Goal: Transaction & Acquisition: Purchase product/service

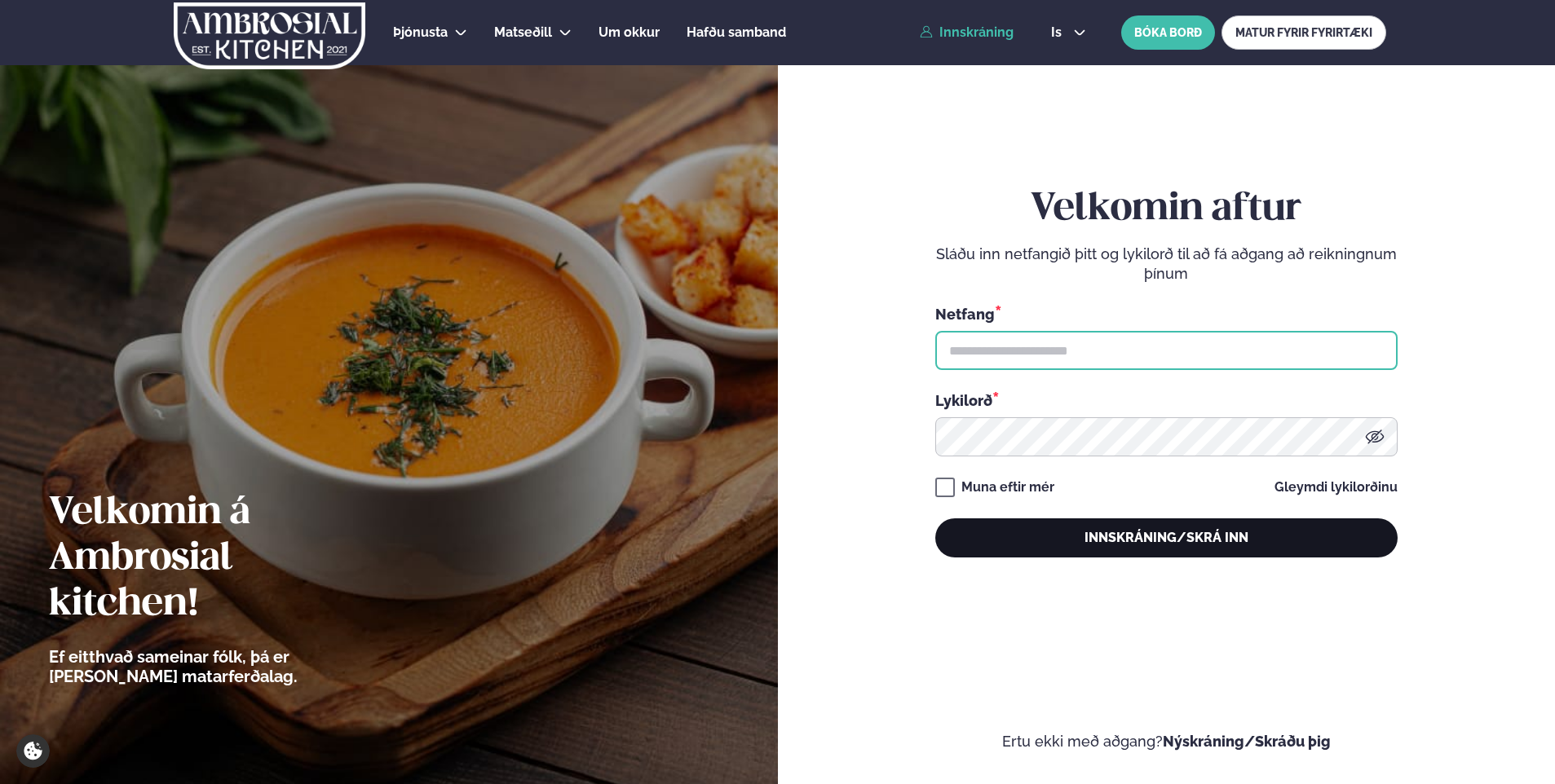
type input "**********"
click at [1177, 534] on button "Innskráning/Skrá inn" at bounding box center [1167, 538] width 462 height 39
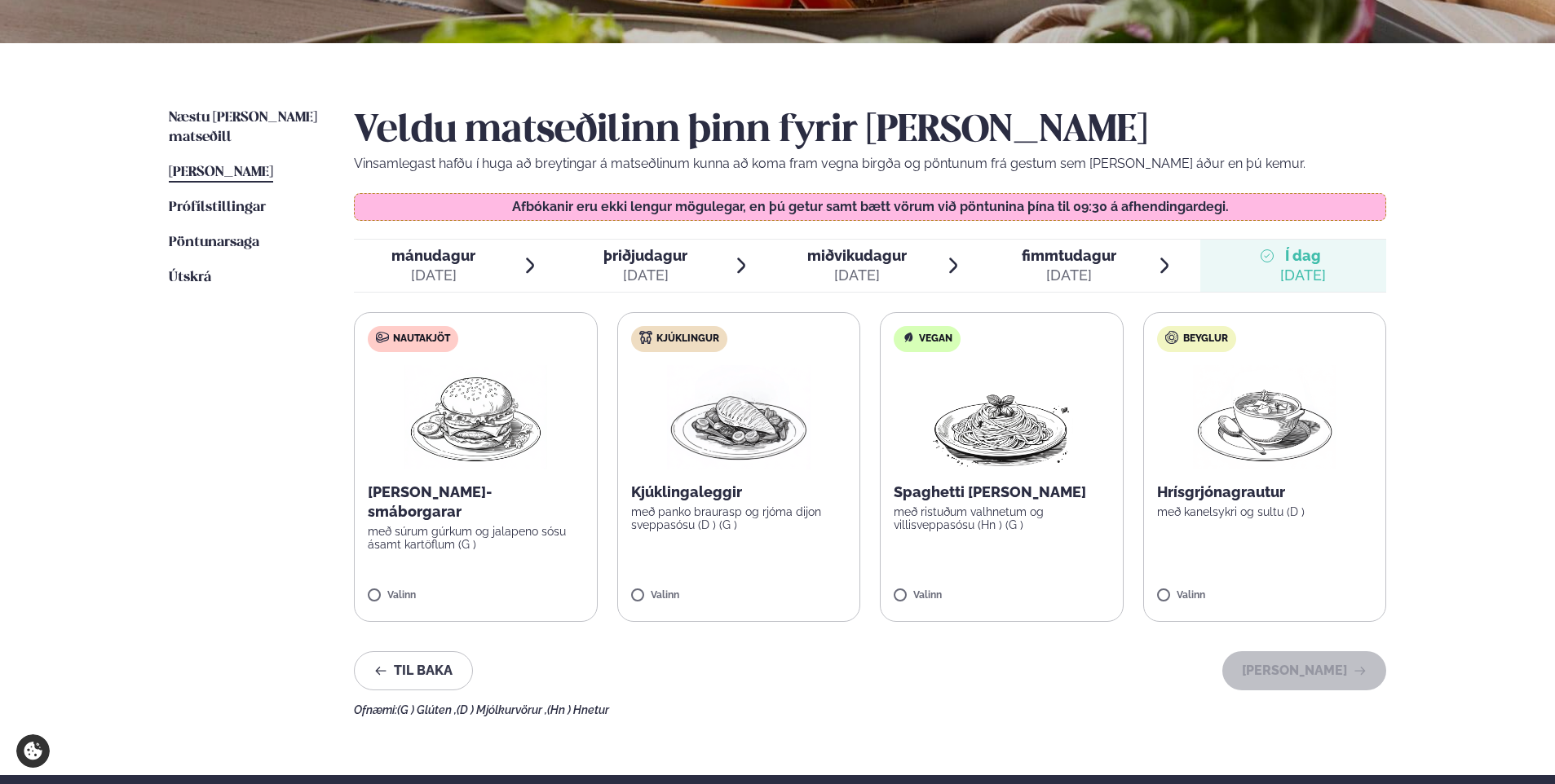
scroll to position [326, 0]
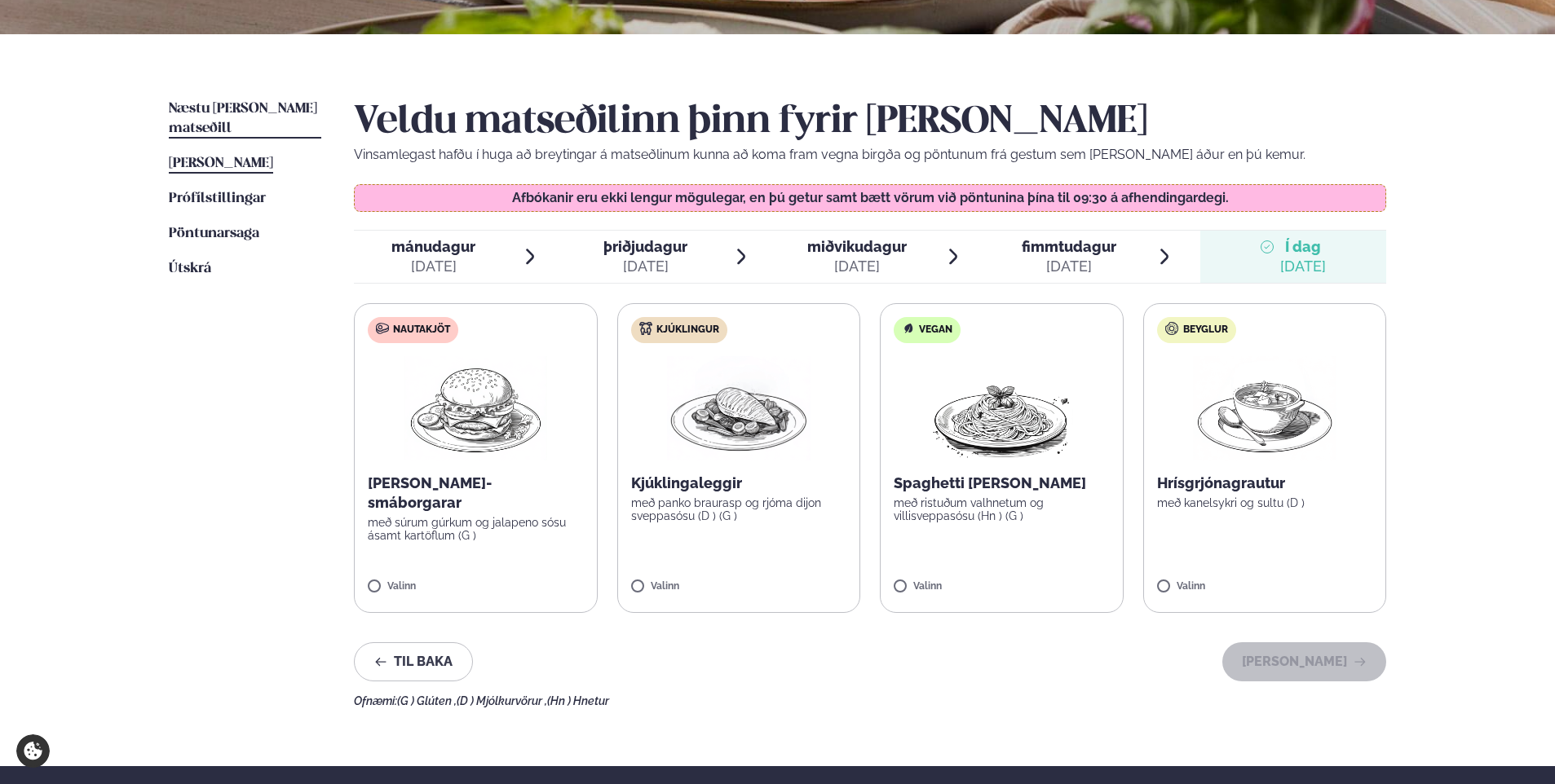
click at [195, 105] on span "Næstu [PERSON_NAME] matseðill" at bounding box center [243, 118] width 149 height 33
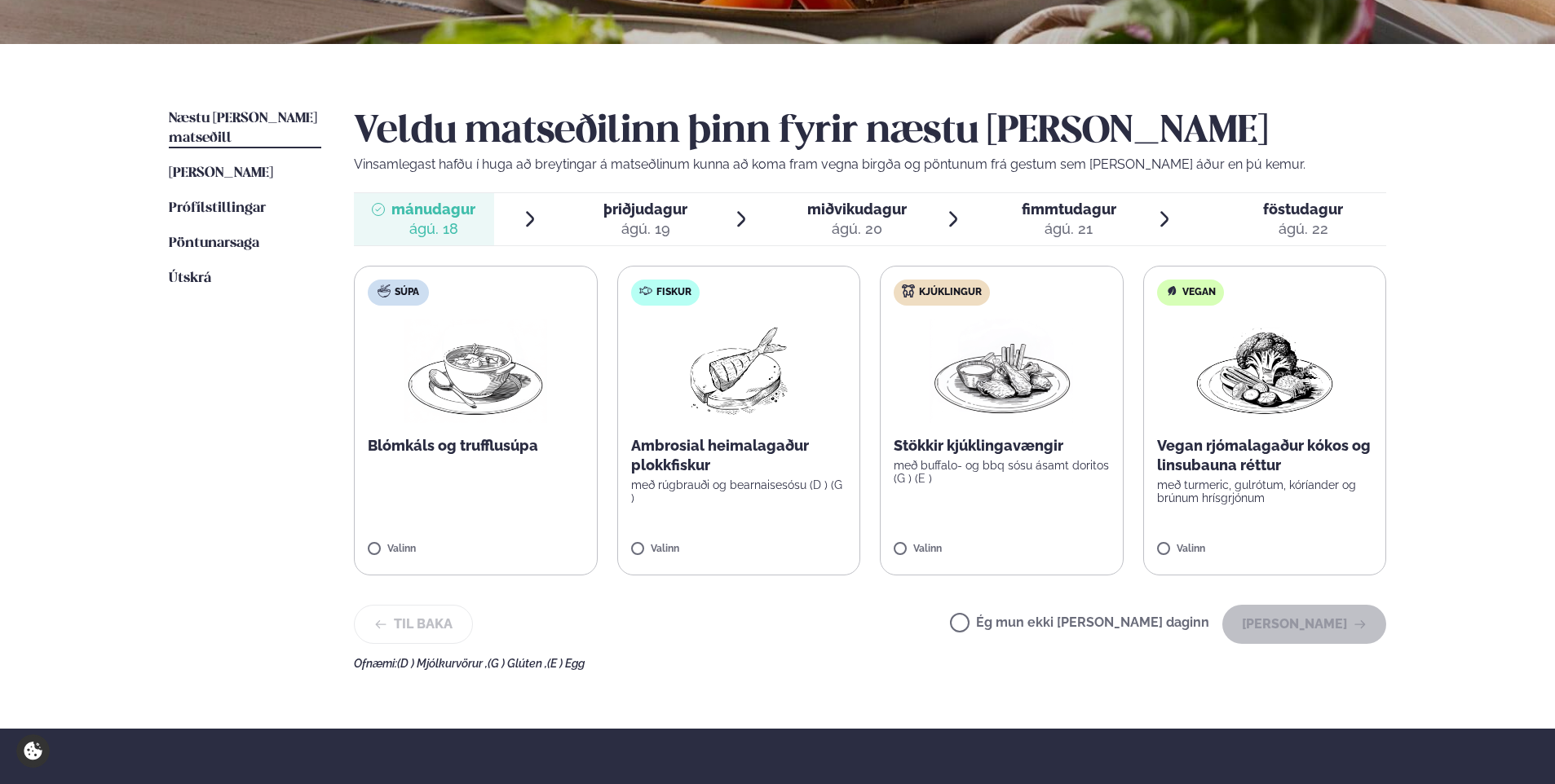
scroll to position [326, 0]
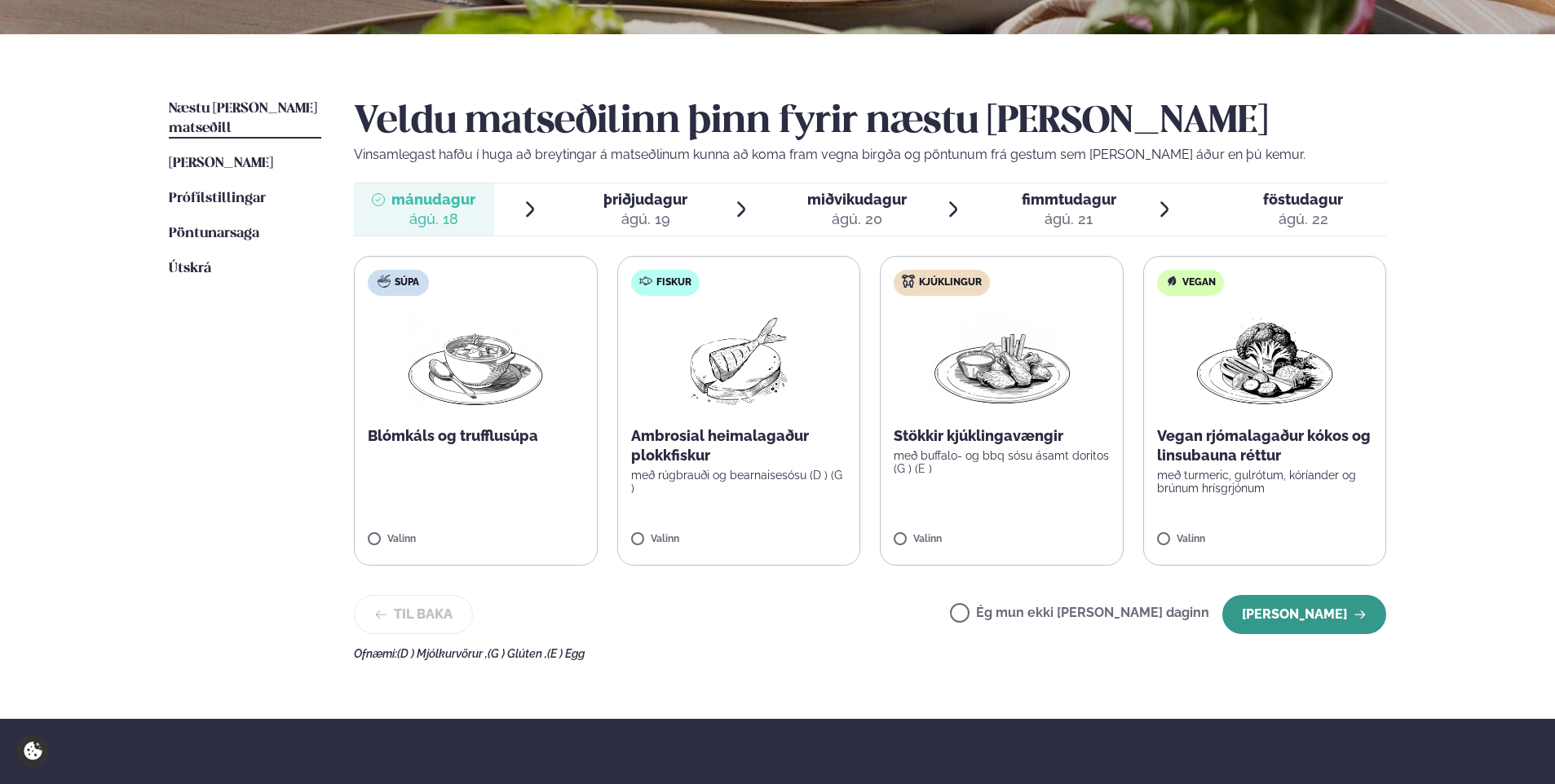
click at [1295, 618] on button "[PERSON_NAME]" at bounding box center [1304, 615] width 164 height 39
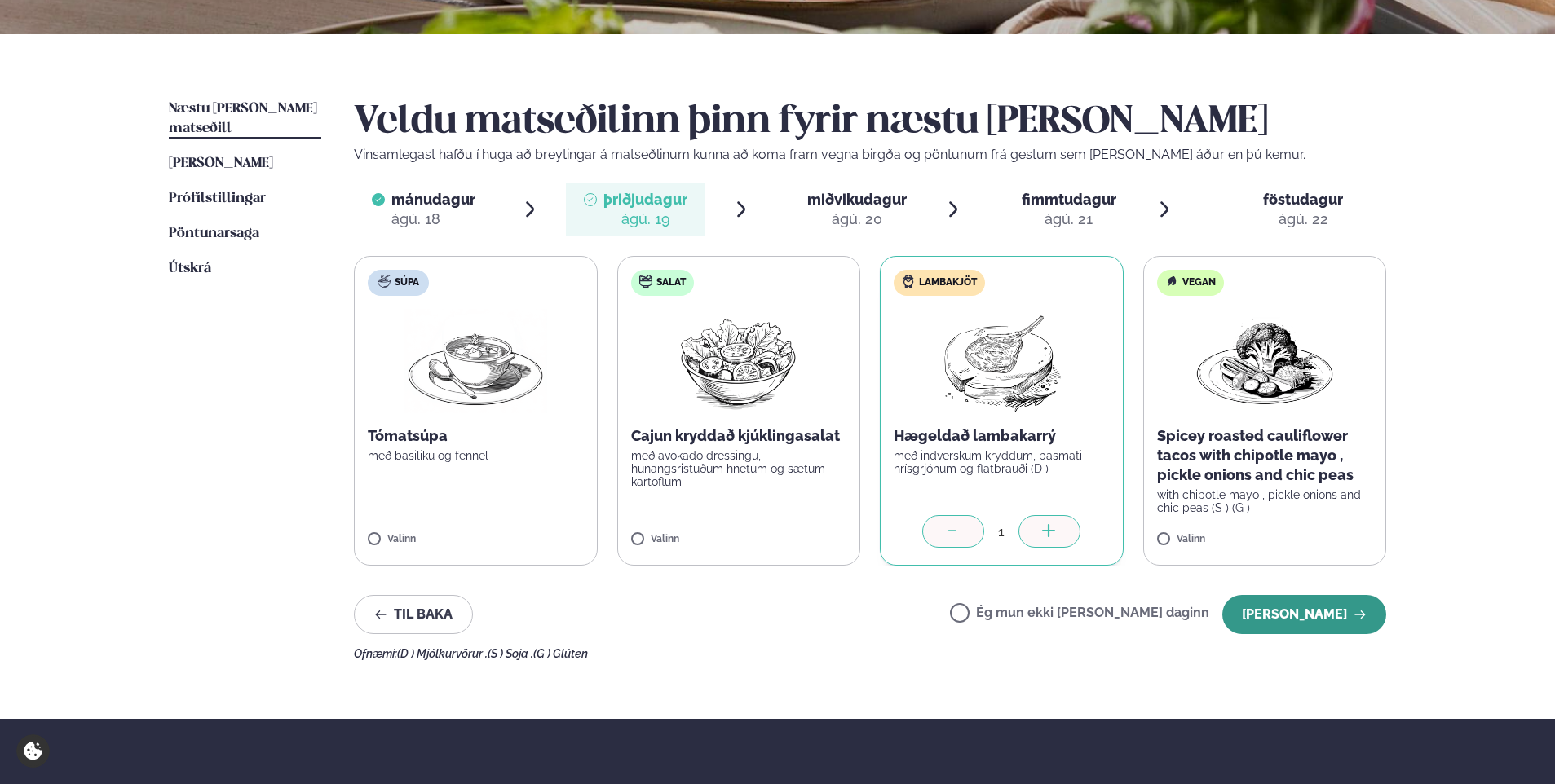
click at [1298, 611] on button "[PERSON_NAME]" at bounding box center [1304, 615] width 164 height 39
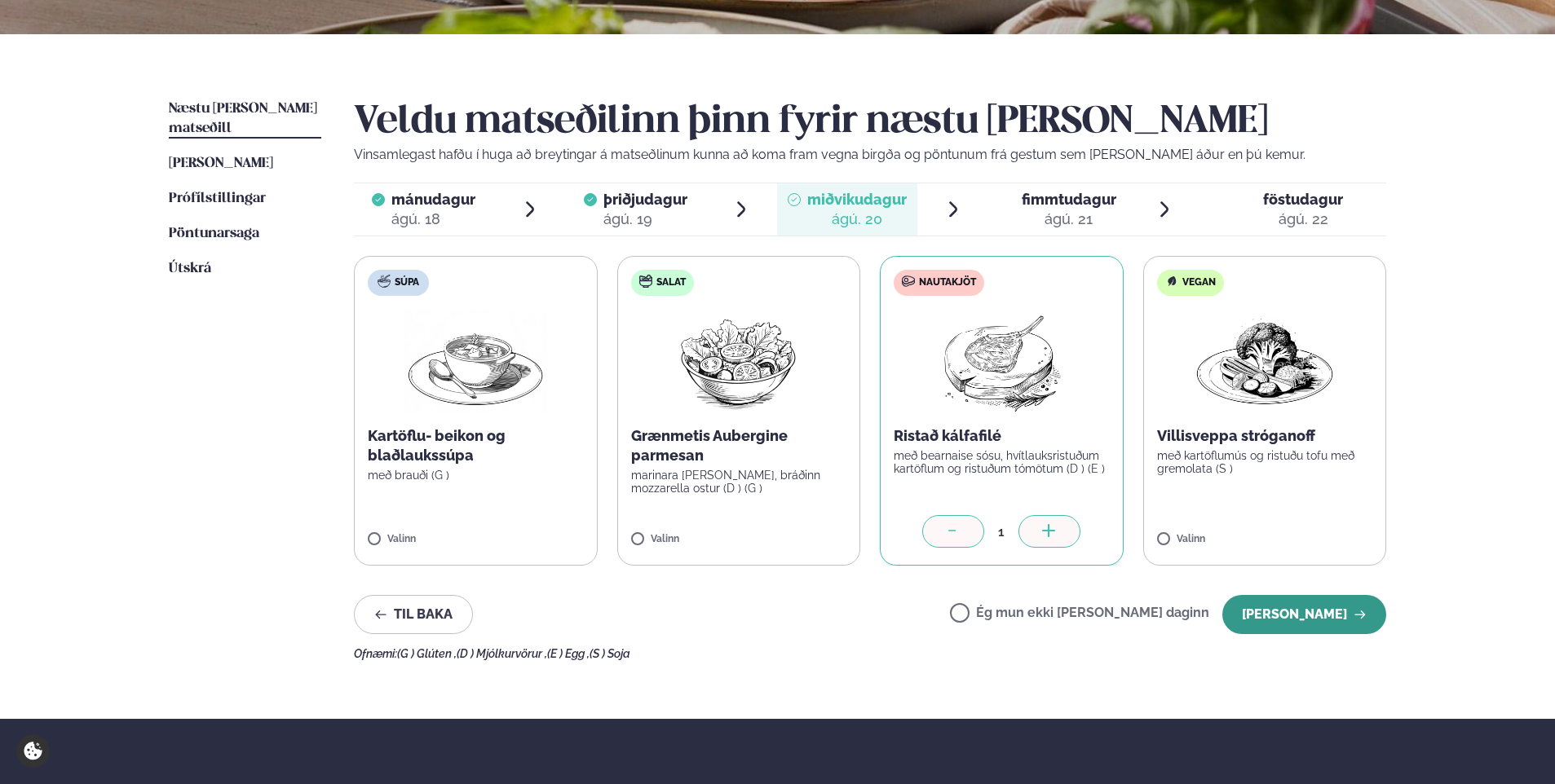
click at [1333, 618] on button "[PERSON_NAME]" at bounding box center [1304, 615] width 164 height 39
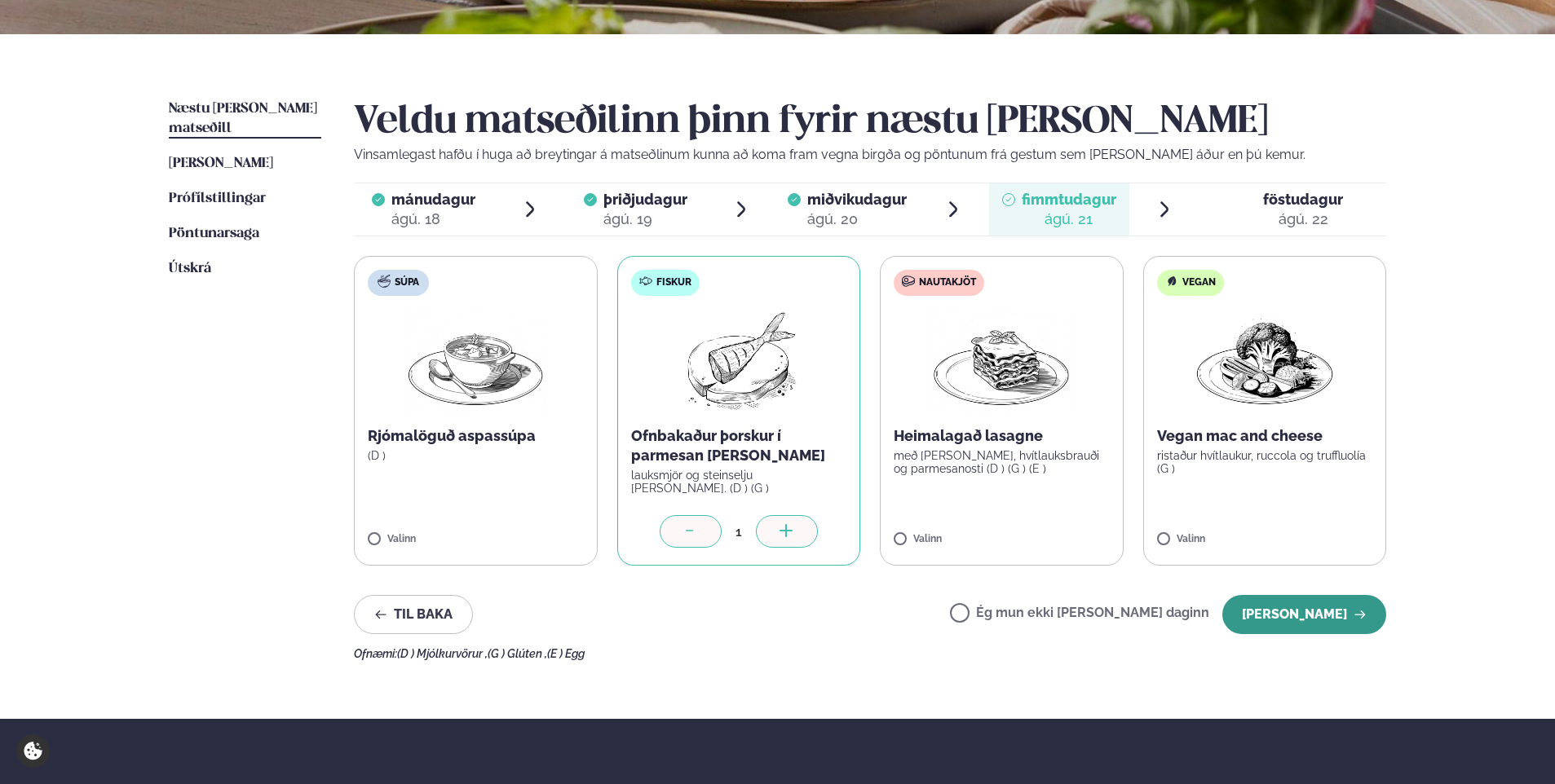
click at [1303, 613] on button "[PERSON_NAME]" at bounding box center [1304, 615] width 164 height 39
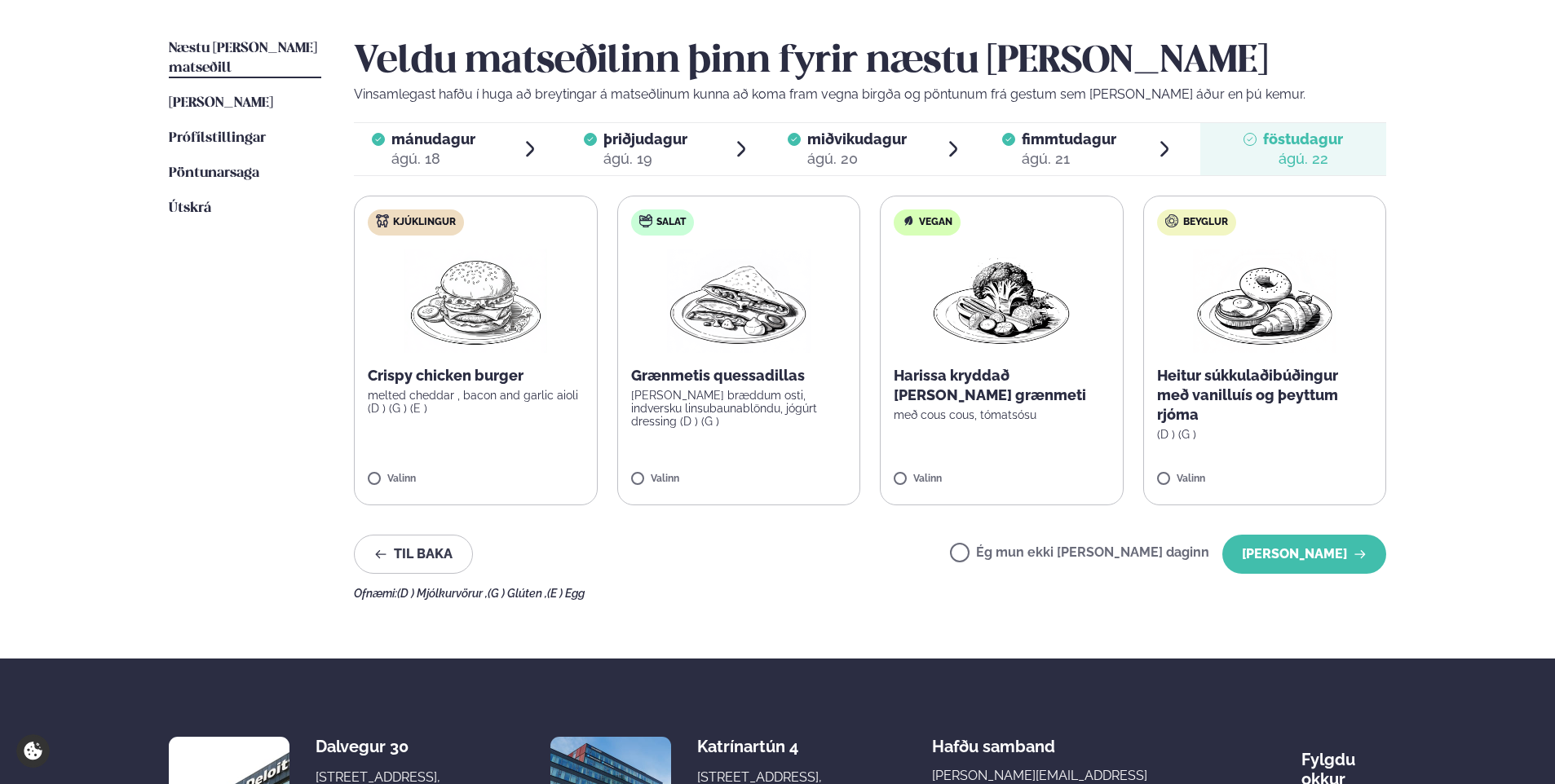
scroll to position [408, 0]
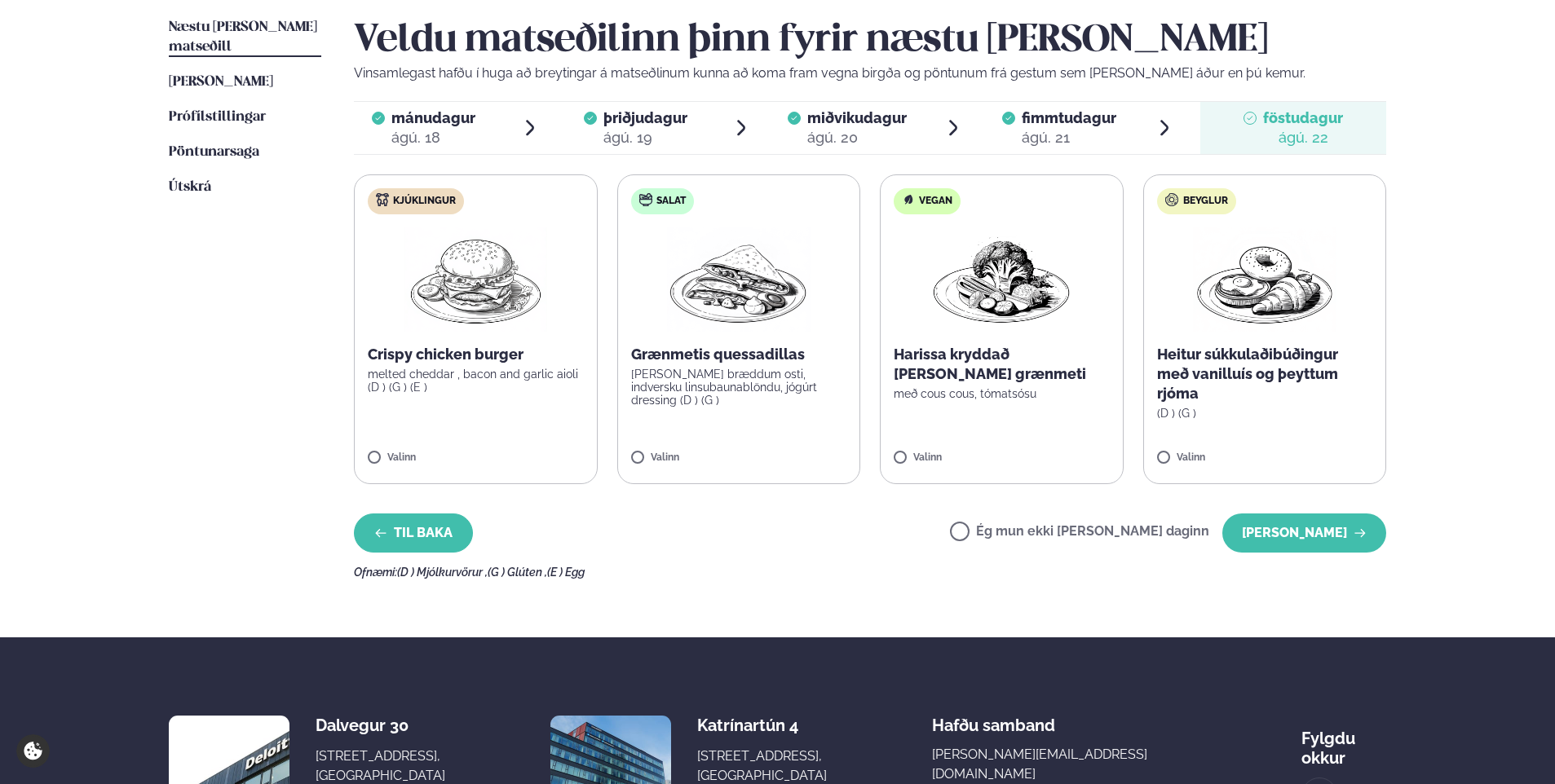
click at [421, 526] on button "Til baka" at bounding box center [414, 533] width 119 height 39
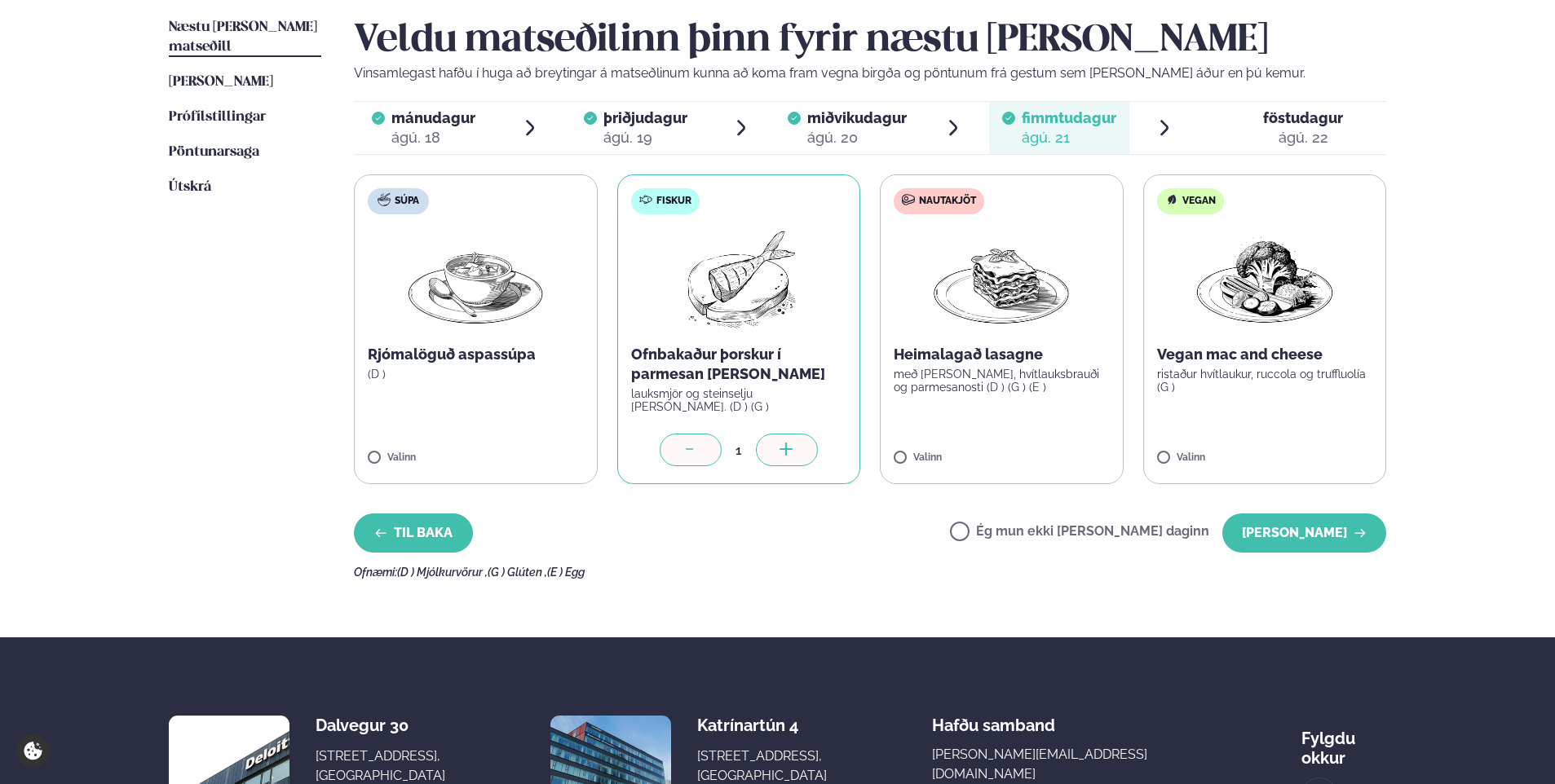
click at [421, 526] on button "Til baka" at bounding box center [414, 533] width 119 height 39
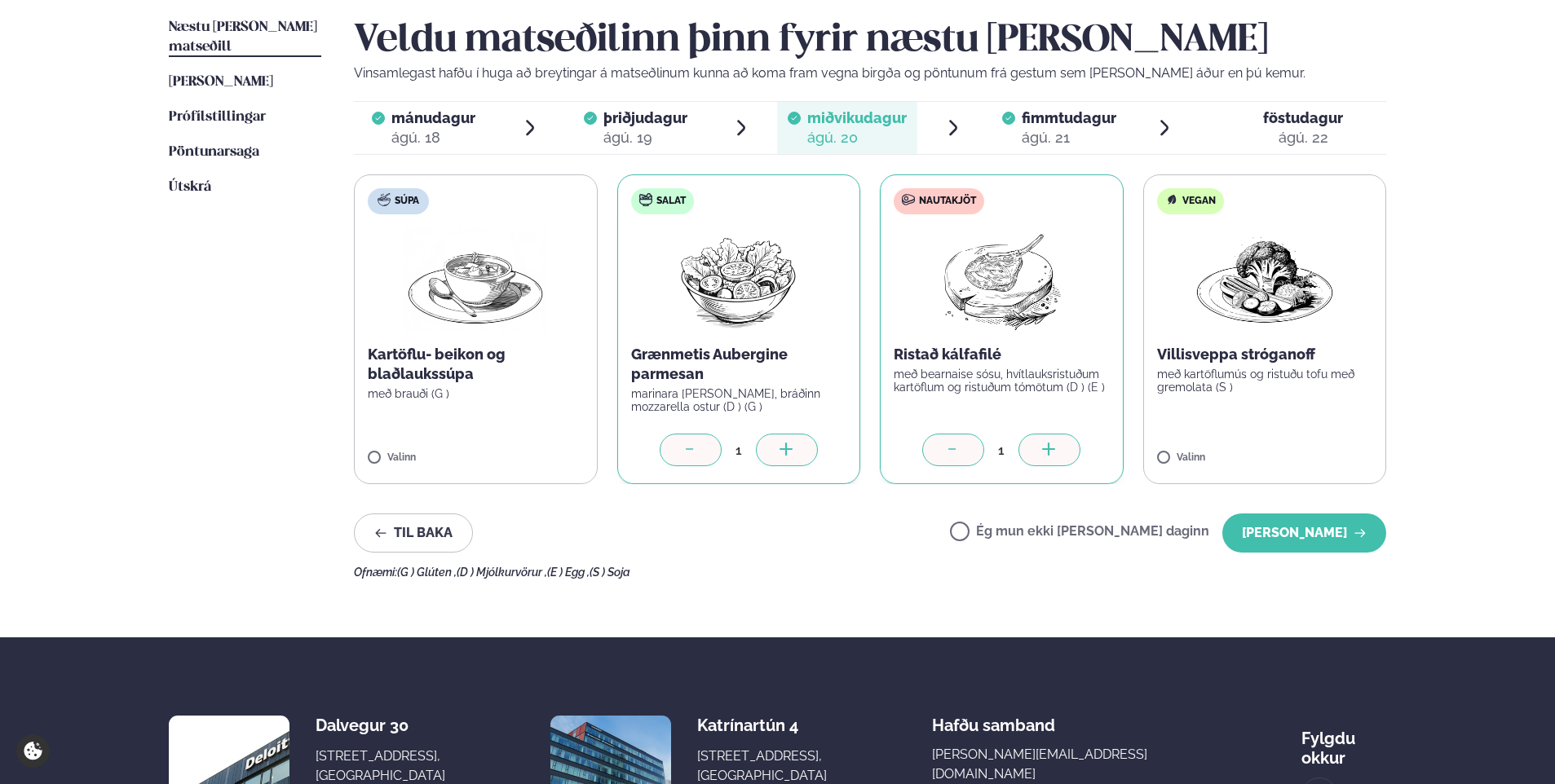
click at [947, 448] on icon at bounding box center [953, 450] width 16 height 16
click at [406, 529] on button "Til baka" at bounding box center [414, 533] width 119 height 39
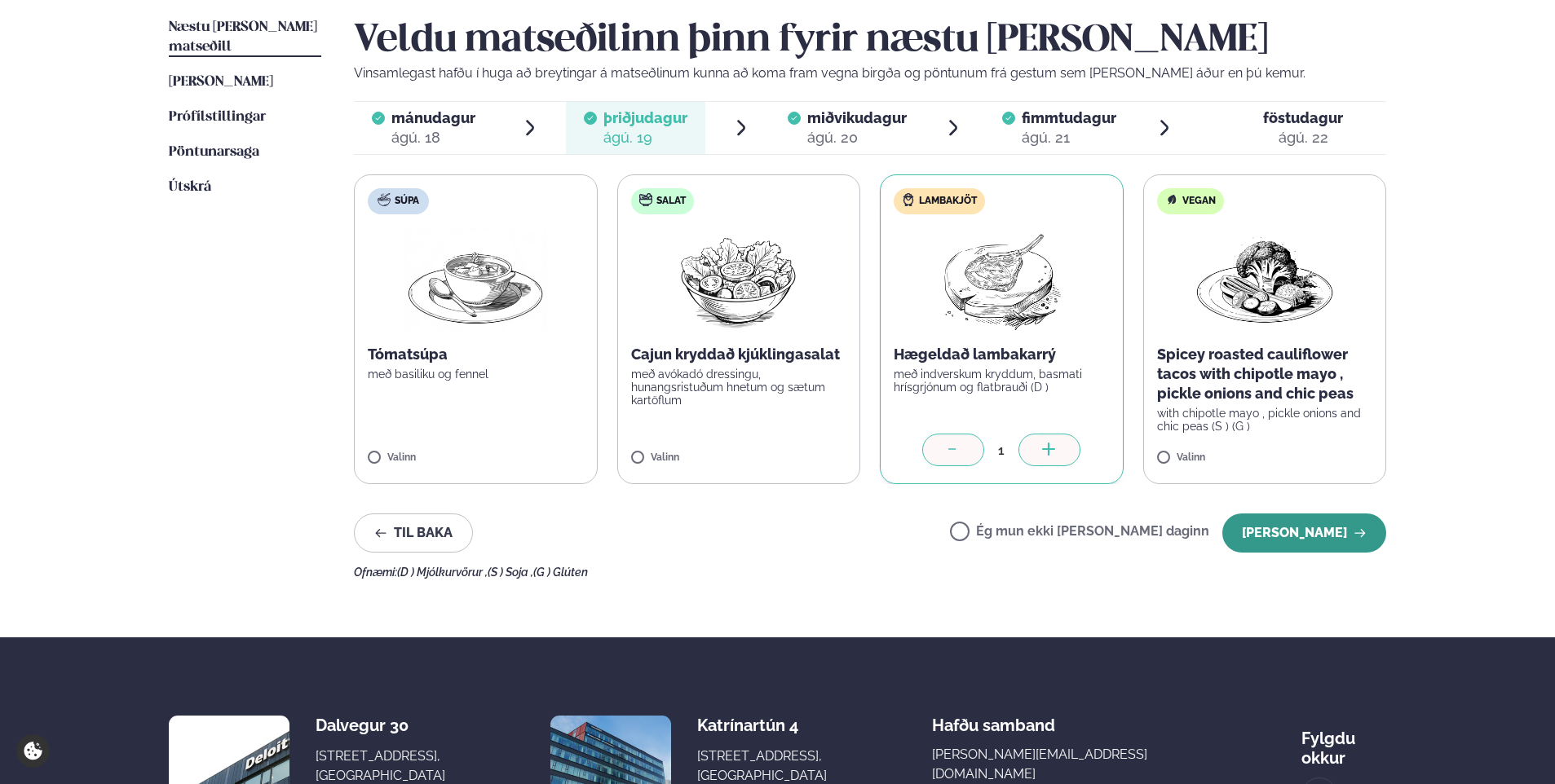
click at [1290, 522] on button "[PERSON_NAME]" at bounding box center [1304, 533] width 164 height 39
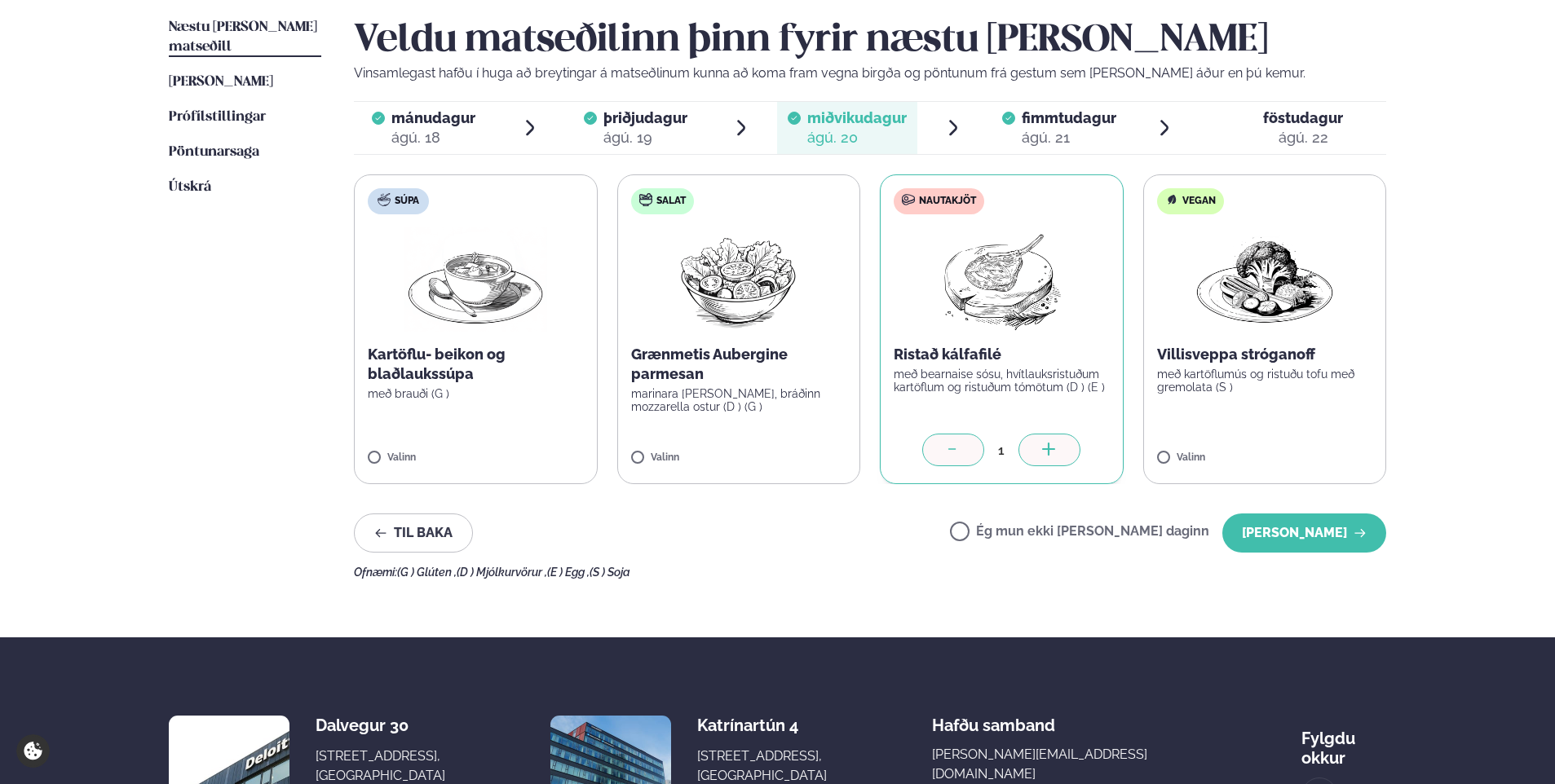
click at [947, 449] on icon at bounding box center [953, 450] width 16 height 16
click at [1308, 542] on button "[PERSON_NAME]" at bounding box center [1304, 533] width 164 height 39
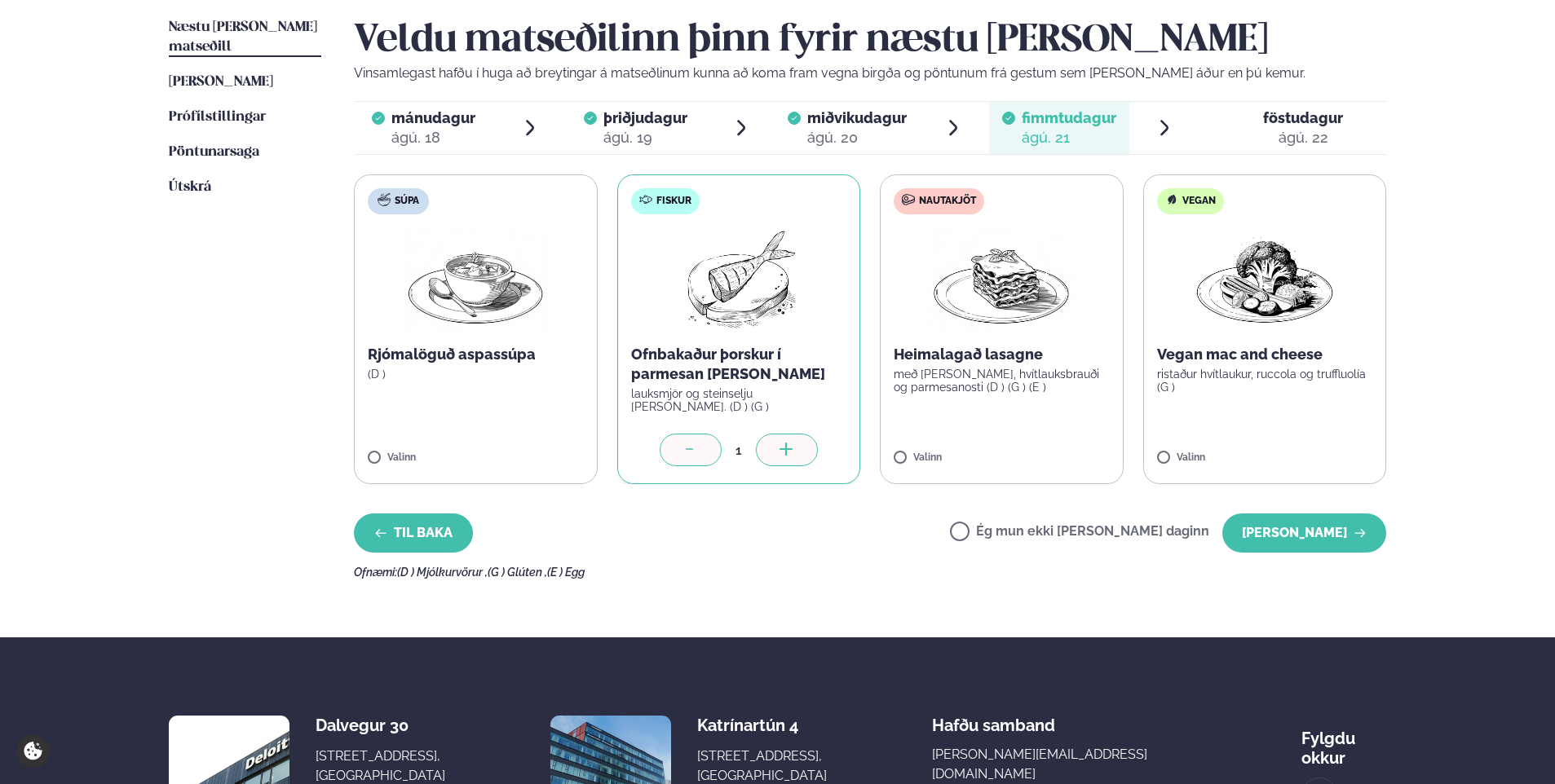
click at [384, 534] on icon "button" at bounding box center [381, 533] width 13 height 13
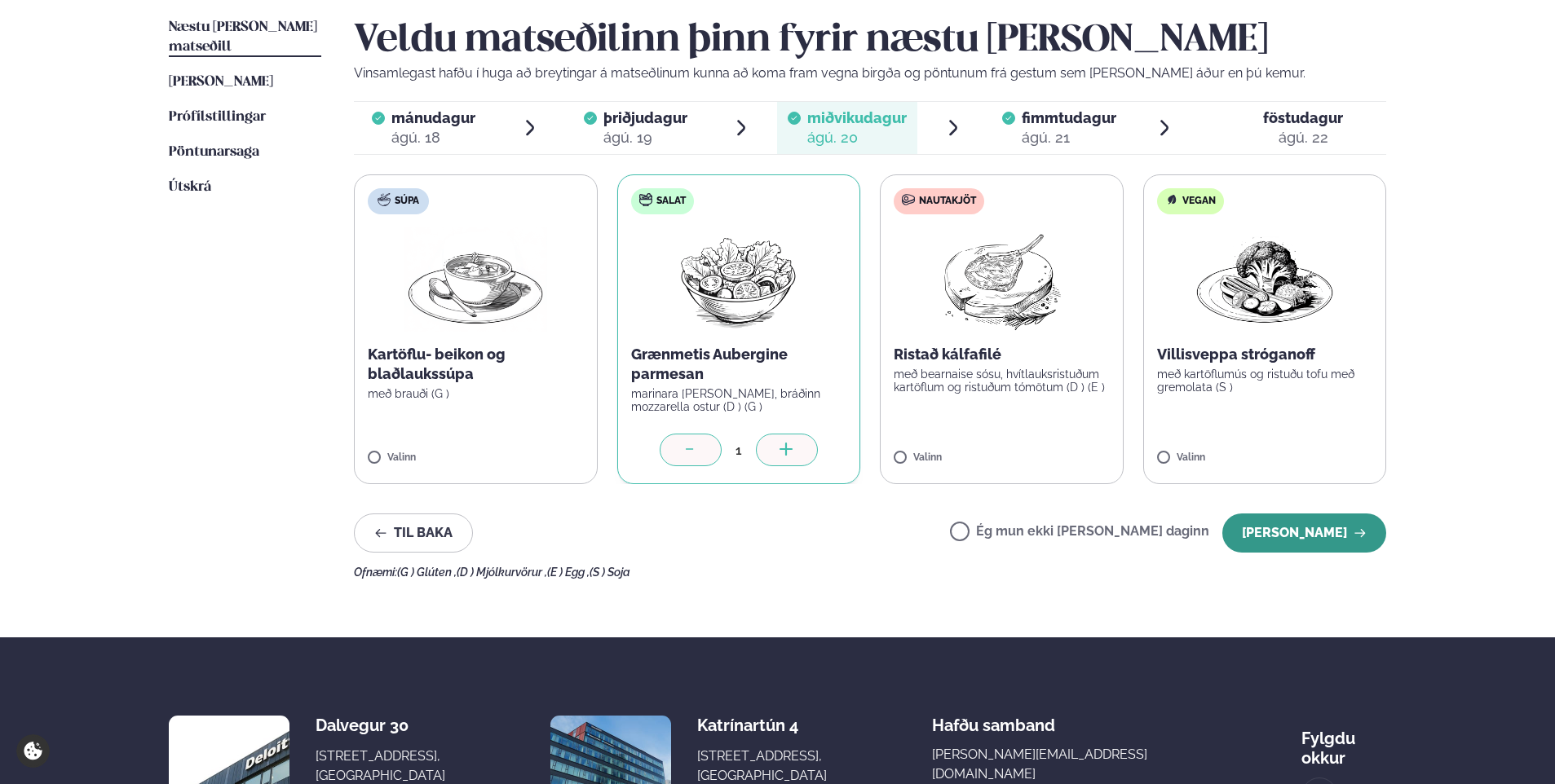
click at [1286, 536] on button "[PERSON_NAME]" at bounding box center [1304, 533] width 164 height 39
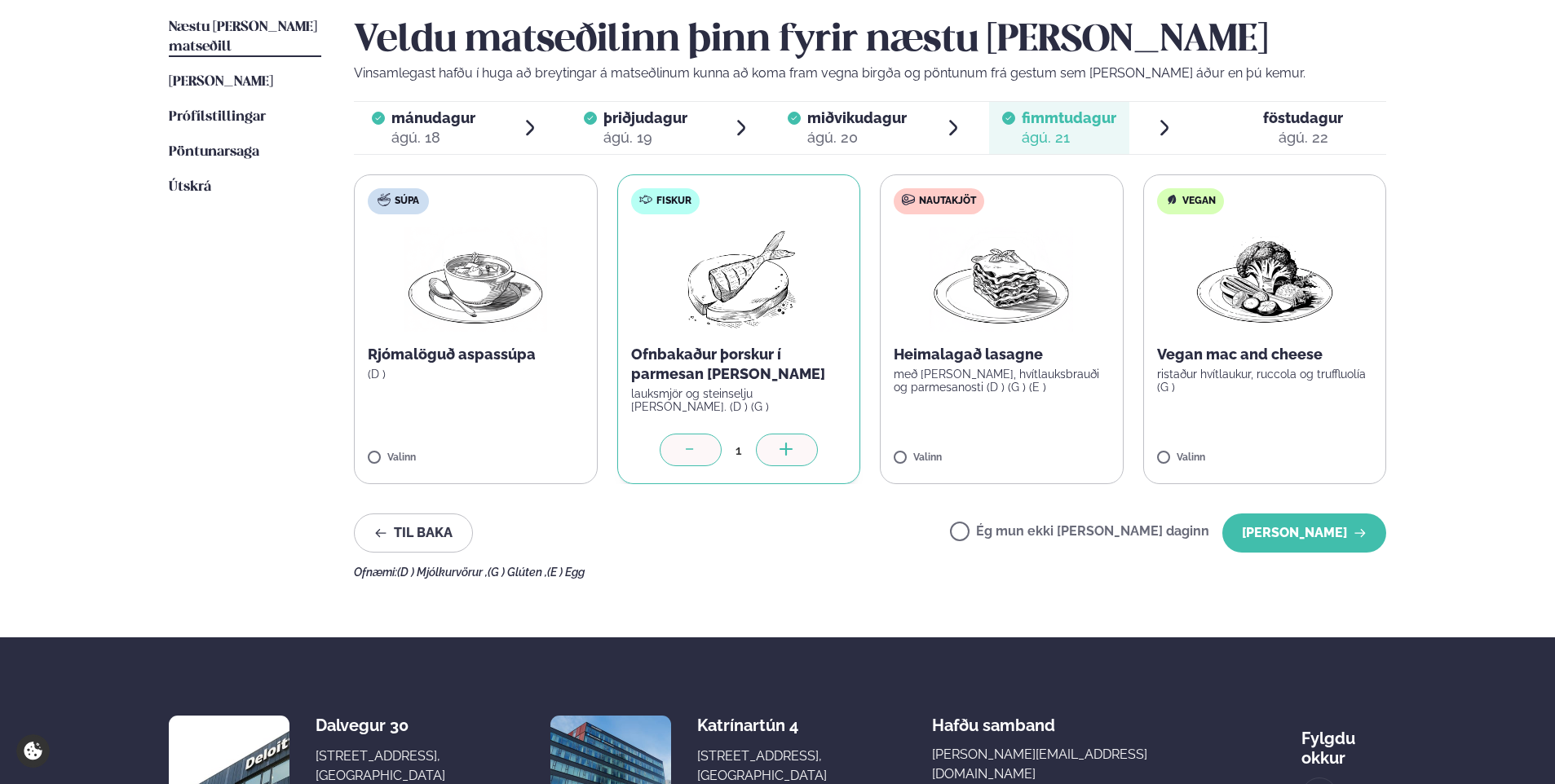
click at [1286, 536] on button "[PERSON_NAME]" at bounding box center [1304, 533] width 164 height 39
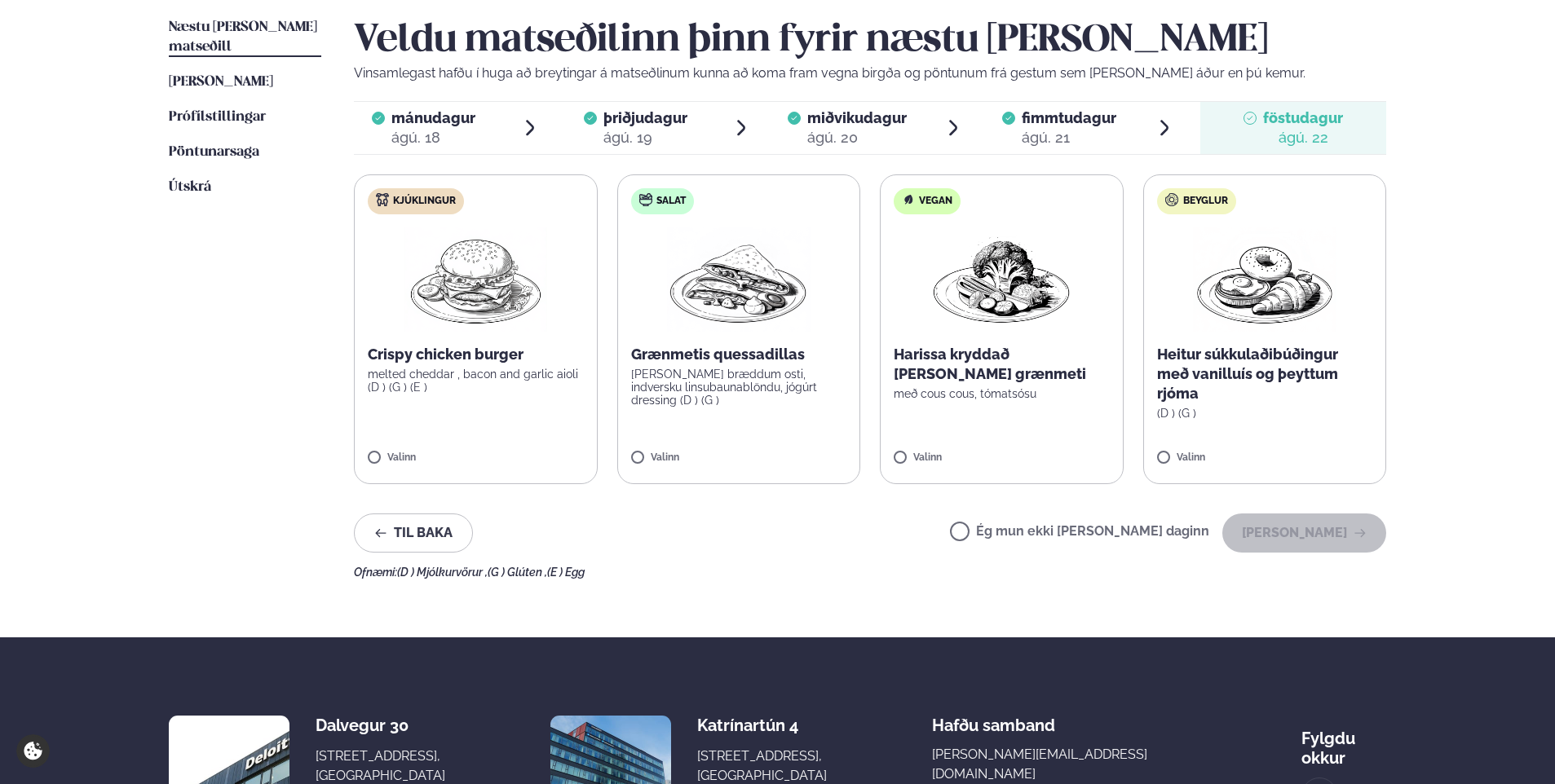
click at [1013, 530] on label "Ég mun ekki [PERSON_NAME] daginn" at bounding box center [1079, 533] width 259 height 17
click at [1315, 535] on button "[PERSON_NAME]" at bounding box center [1304, 533] width 164 height 39
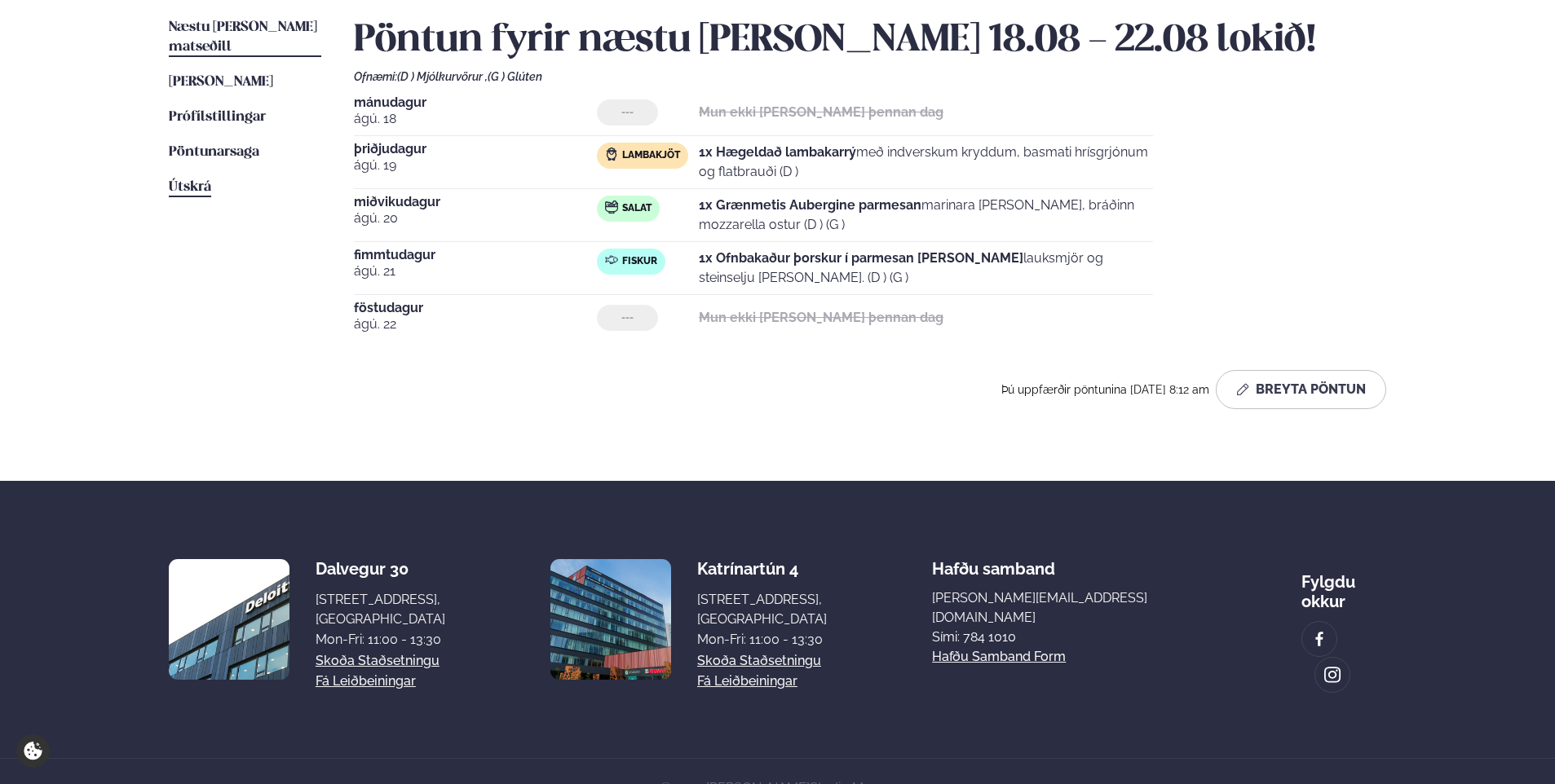
click at [189, 180] on span "Útskrá" at bounding box center [190, 187] width 42 height 14
